Goal: Check status: Check status

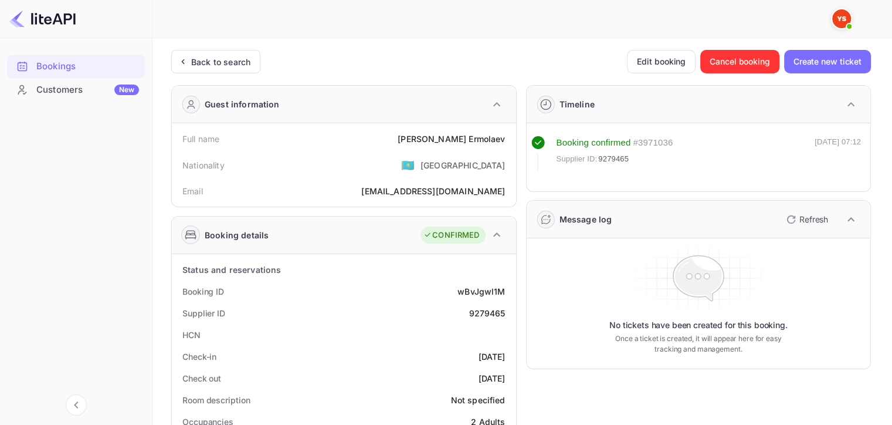
click at [235, 63] on div "Back to search" at bounding box center [220, 62] width 59 height 12
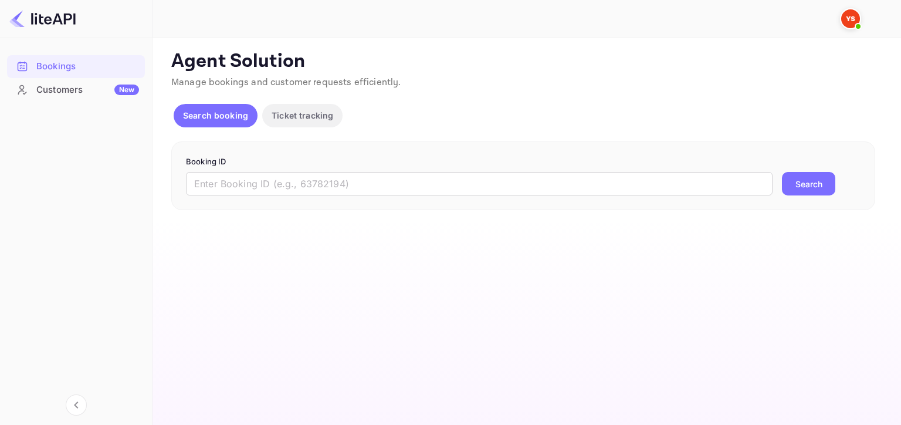
click at [266, 181] on input "text" at bounding box center [479, 183] width 587 height 23
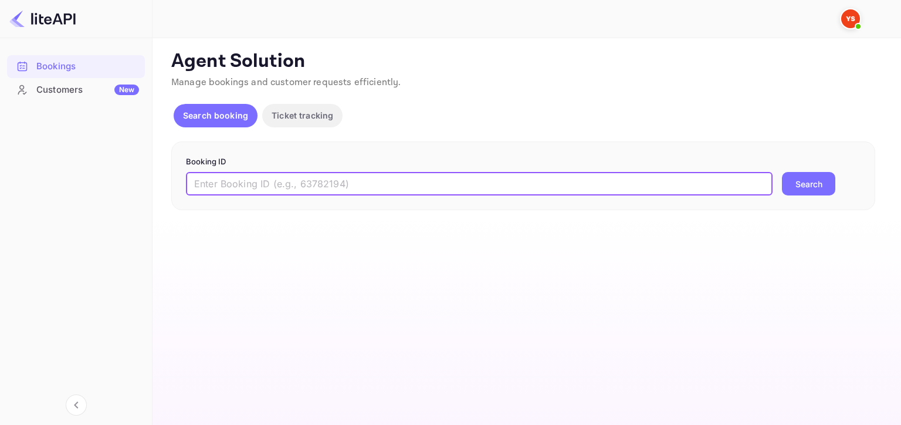
paste input "9128075"
type input "9128075"
click at [782, 172] on button "Search" at bounding box center [808, 183] width 53 height 23
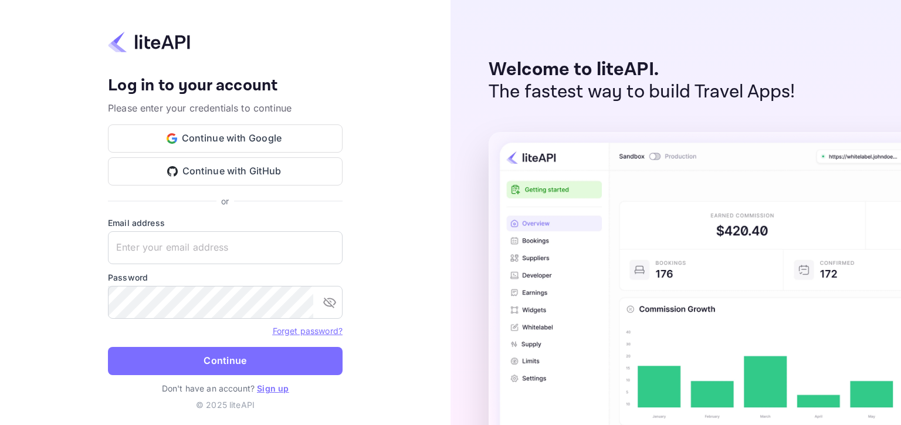
type input "adminpassword_support@yandex-team.ru"
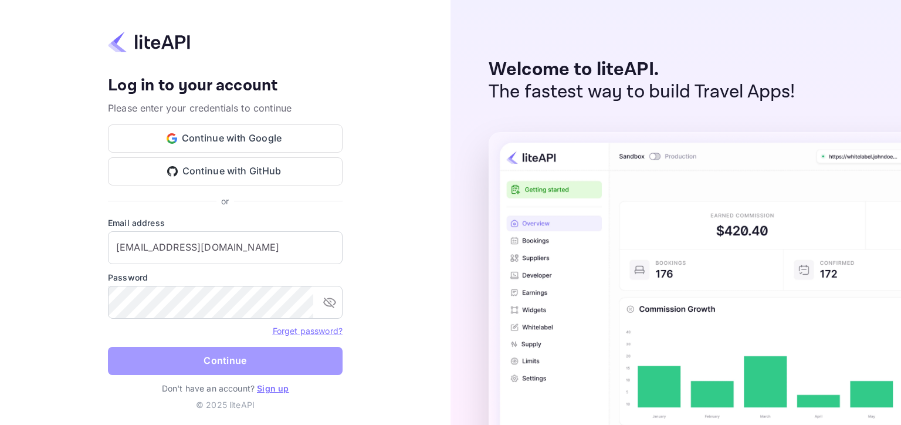
click at [156, 353] on button "Continue" at bounding box center [225, 361] width 235 height 28
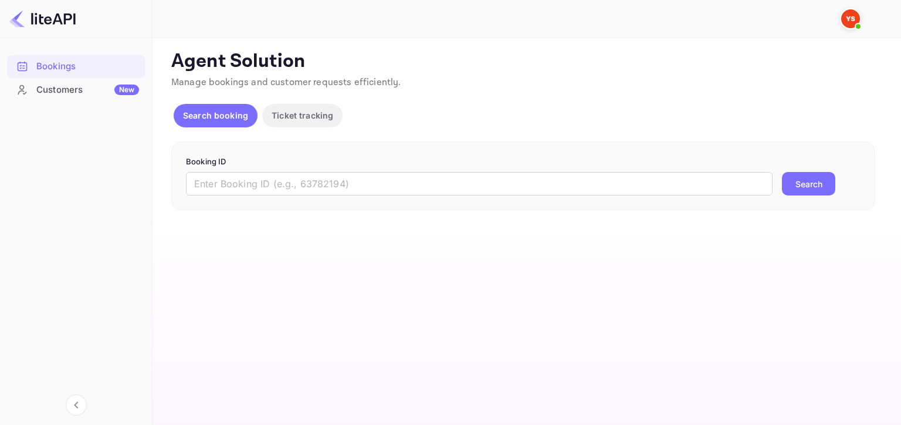
click at [519, 189] on input "text" at bounding box center [479, 183] width 587 height 23
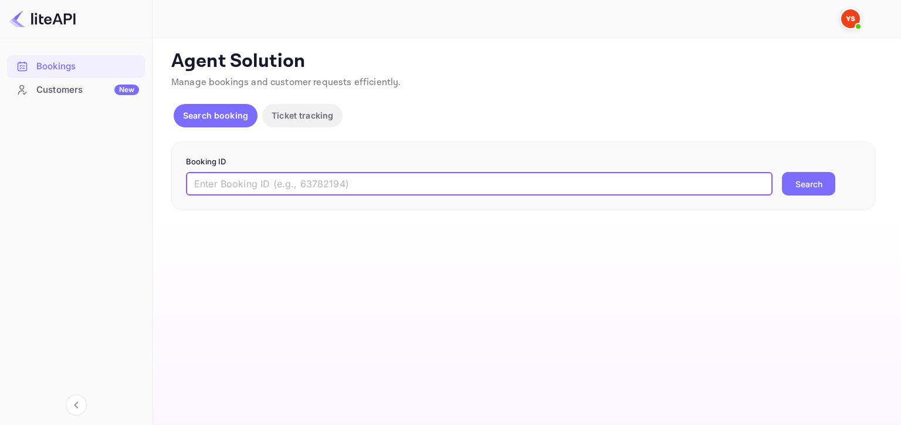
paste input "9128075"
type input "9128075"
click at [782, 172] on button "Search" at bounding box center [808, 183] width 53 height 23
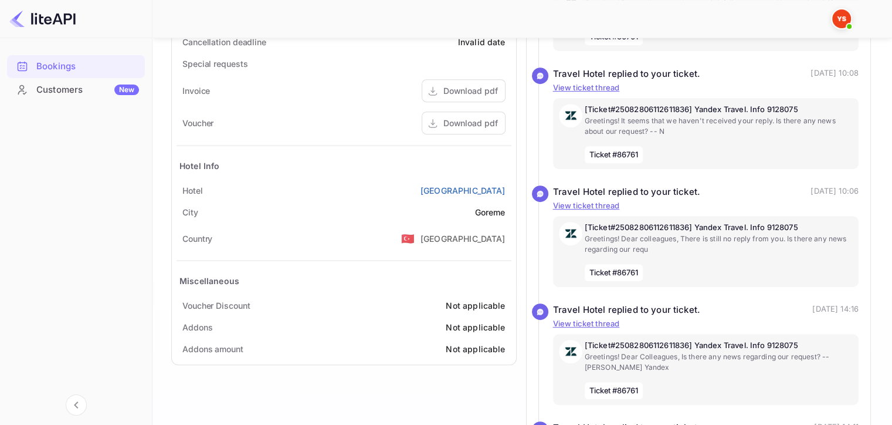
scroll to position [505, 0]
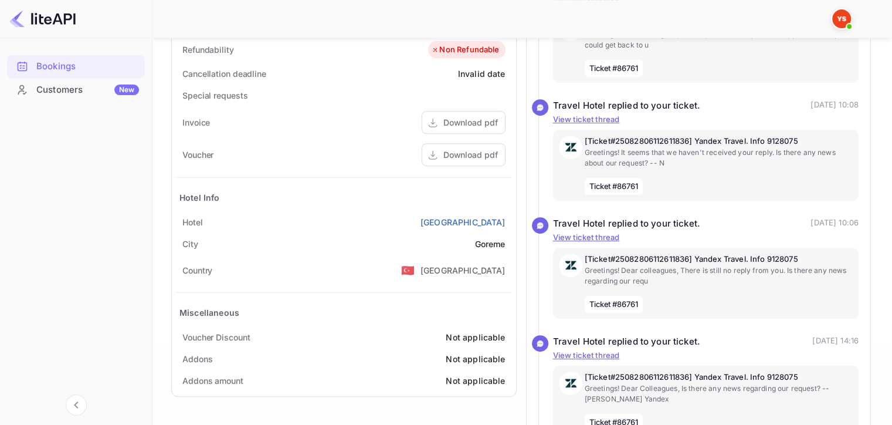
click at [464, 153] on div "Download pdf" at bounding box center [470, 154] width 55 height 12
